Goal: Transaction & Acquisition: Purchase product/service

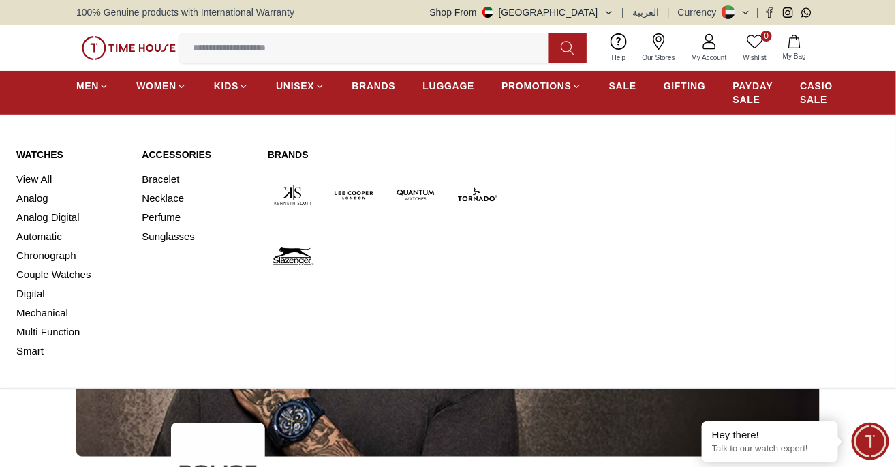
click at [42, 179] on link "View All" at bounding box center [70, 179] width 109 height 19
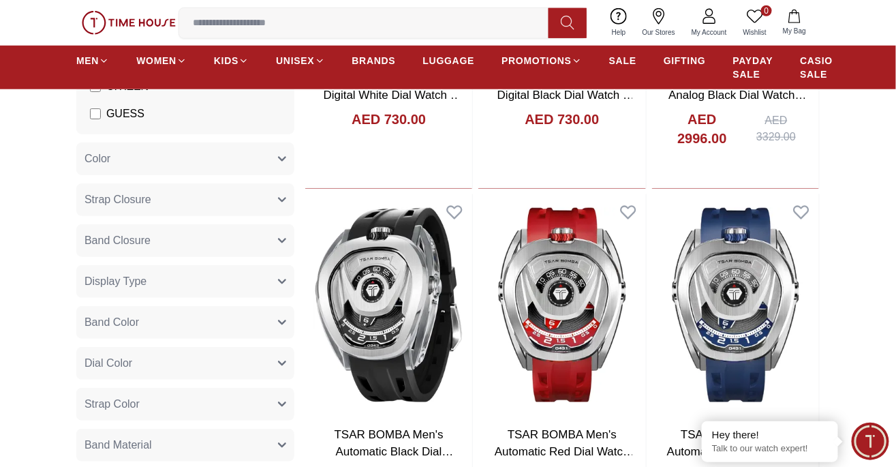
scroll to position [376, 0]
click at [275, 158] on button "Color" at bounding box center [185, 158] width 218 height 33
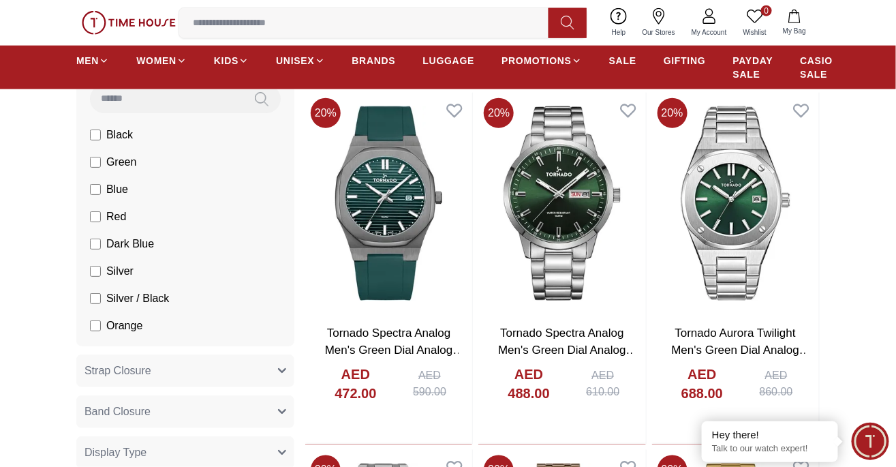
scroll to position [476, 0]
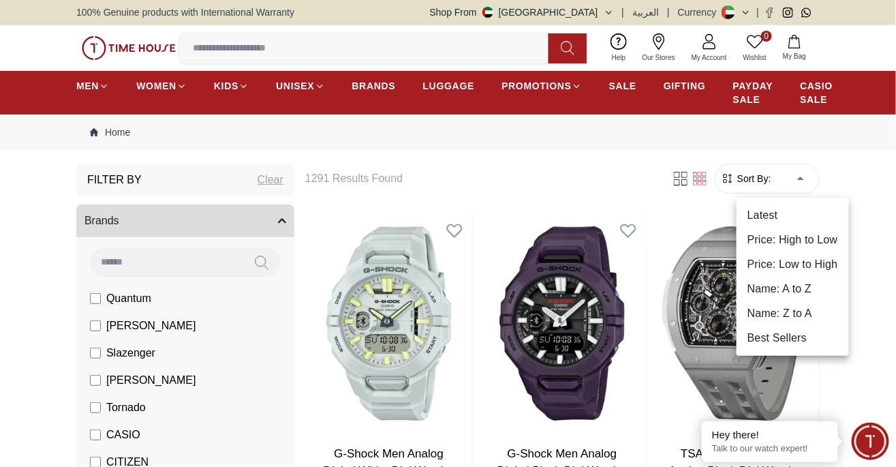
click at [821, 237] on li "Price: High to Low" at bounding box center [793, 240] width 112 height 25
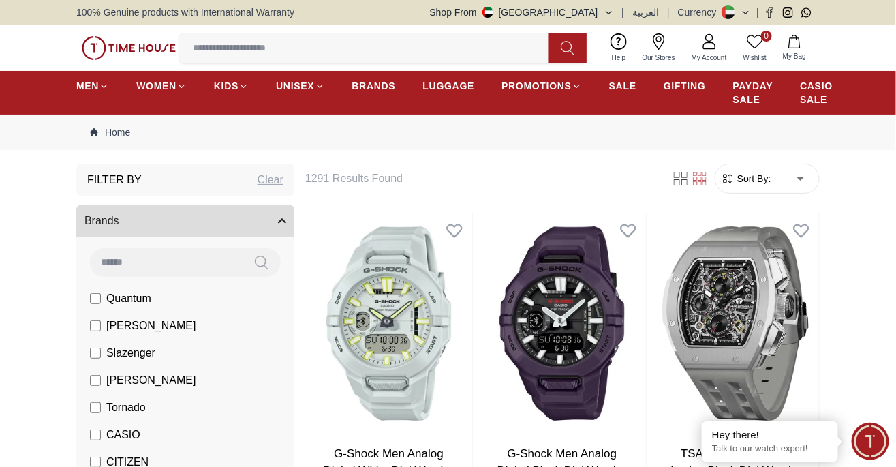
type input "*"
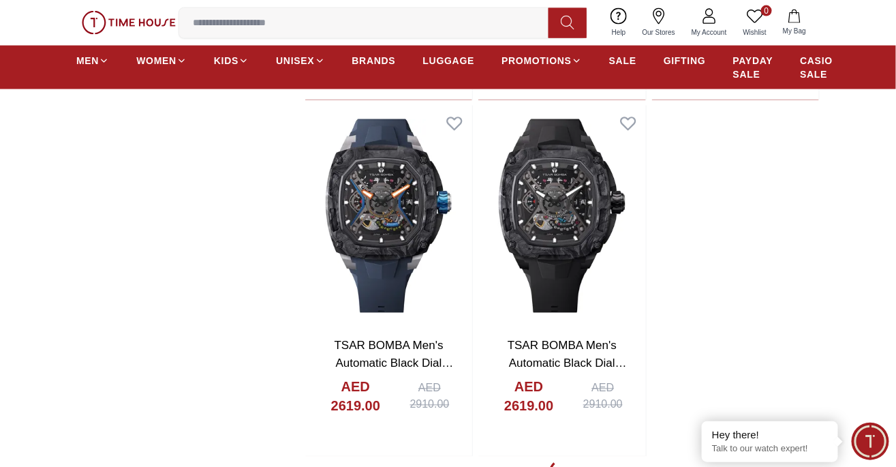
scroll to position [2250, 0]
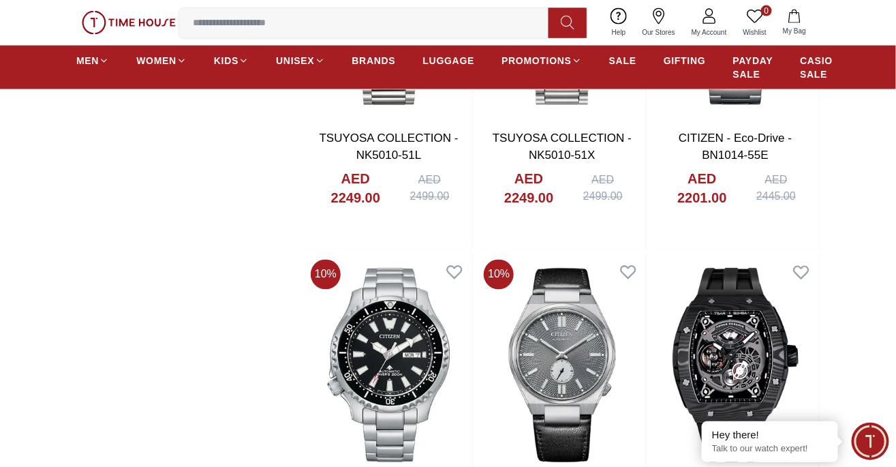
scroll to position [3897, 0]
